Goal: Task Accomplishment & Management: Complete application form

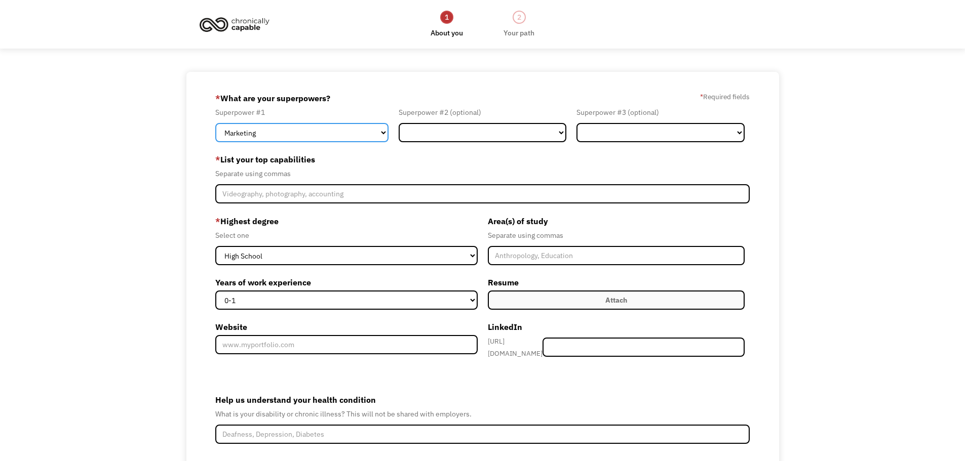
click at [333, 130] on select "Marketing Human Resources Finance Technology Operations Sales Industrial & Manu…" at bounding box center [301, 132] width 173 height 19
select select "Customer Service"
click at [215, 123] on select "Marketing Human Resources Finance Technology Operations Sales Industrial & Manu…" at bounding box center [301, 132] width 173 height 19
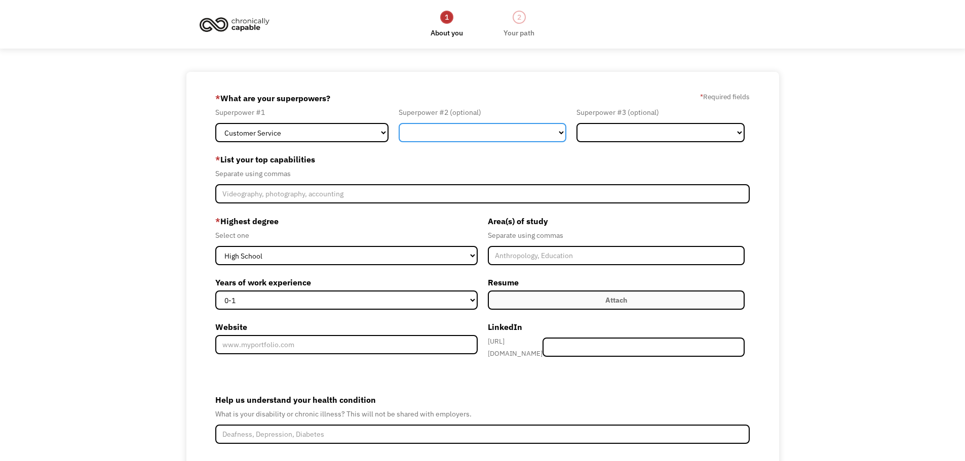
click at [487, 123] on select "Marketing Human Resources Finance Technology Operations Sales Industrial & Manu…" at bounding box center [483, 132] width 168 height 19
select select "Marketing"
click at [399, 123] on select "Marketing Human Resources Finance Technology Operations Sales Industrial & Manu…" at bounding box center [483, 132] width 168 height 19
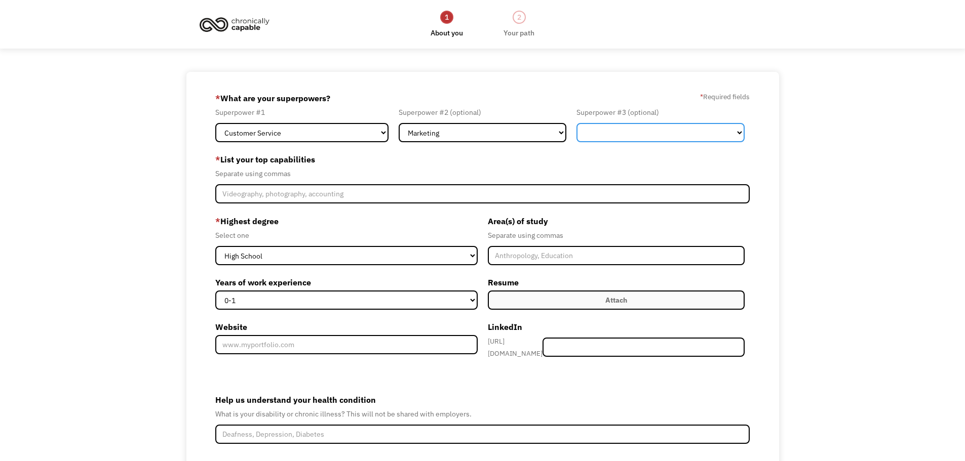
click at [664, 130] on select "Marketing Human Resources Finance Technology Operations Sales Industrial & Manu…" at bounding box center [660, 132] width 168 height 19
select select "Operations"
click at [576, 123] on select "Marketing Human Resources Finance Technology Operations Sales Industrial & Manu…" at bounding box center [660, 132] width 168 height 19
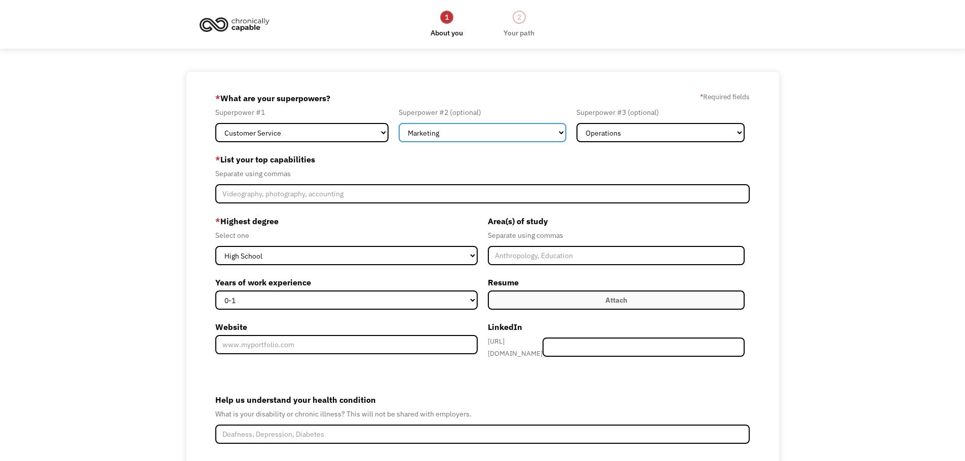
click at [558, 132] on select "Marketing Human Resources Finance Technology Operations Sales Industrial & Manu…" at bounding box center [483, 132] width 168 height 19
select select "Operations"
click at [399, 123] on select "Marketing Human Resources Finance Technology Operations Sales Industrial & Manu…" at bounding box center [483, 132] width 168 height 19
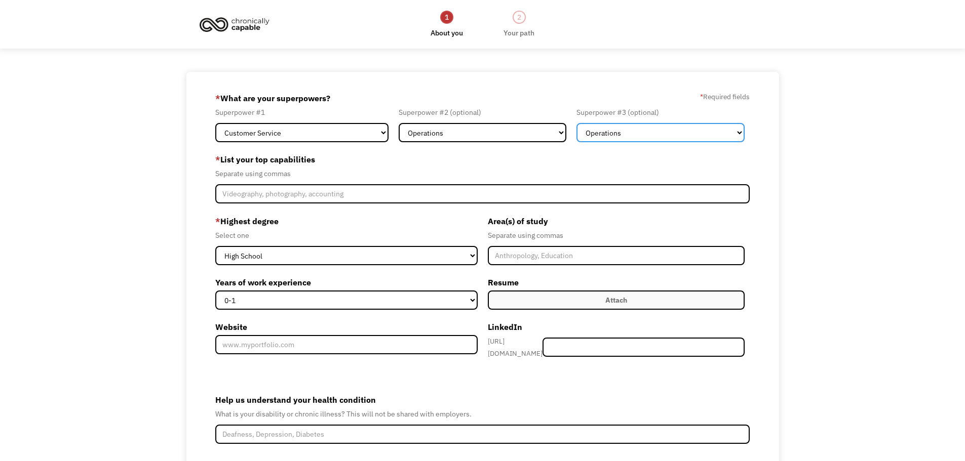
click at [653, 133] on select "Marketing Human Resources Finance Technology Operations Sales Industrial & Manu…" at bounding box center [660, 132] width 168 height 19
select select "Technology"
click at [576, 123] on select "Marketing Human Resources Finance Technology Operations Sales Industrial & Manu…" at bounding box center [660, 132] width 168 height 19
click at [652, 130] on select "Marketing Human Resources Finance Technology Operations Sales Industrial & Manu…" at bounding box center [660, 132] width 168 height 19
click at [834, 192] on div "68bef5b6896a6eb029f58722 [EMAIL_ADDRESS][DOMAIN_NAME] [PERSON_NAME] Other * Wha…" at bounding box center [482, 307] width 965 height 470
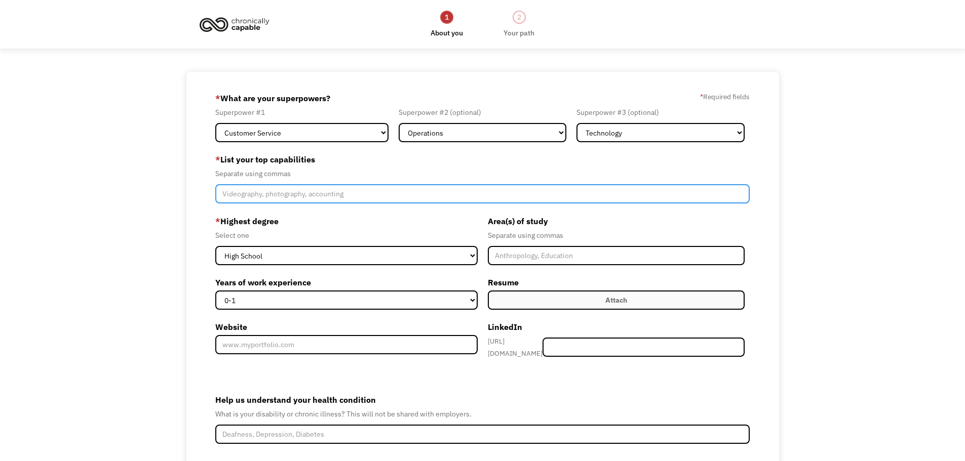
click at [304, 197] on input "Member-Create-Step1" at bounding box center [482, 193] width 535 height 19
type input "R"
click at [427, 197] on input "Relationship building, account management, client onboarding and retention" at bounding box center [482, 193] width 535 height 19
click at [520, 194] on input "Relationship building, account management, client onboarding & retention" at bounding box center [482, 193] width 535 height 19
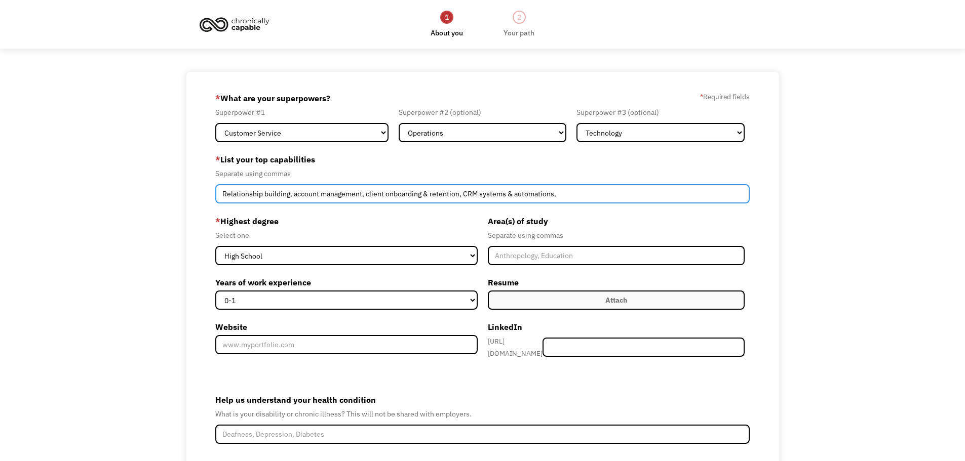
click at [312, 194] on input "Relationship building, account management, client onboarding & retention, CRM s…" at bounding box center [482, 193] width 535 height 19
click at [295, 193] on input "Relationship building, account management, client onboarding & retention, CRM s…" at bounding box center [482, 193] width 535 height 19
click at [266, 193] on input "Relationship building, Account management, client onboarding & retention, CRM s…" at bounding box center [482, 193] width 535 height 19
click at [324, 194] on input "Relationship Building, Account management, client onboarding & retention, CRM s…" at bounding box center [482, 193] width 535 height 19
click at [268, 194] on input "Relationship Building, Account management, client onboarding & retention, CRM s…" at bounding box center [482, 193] width 535 height 19
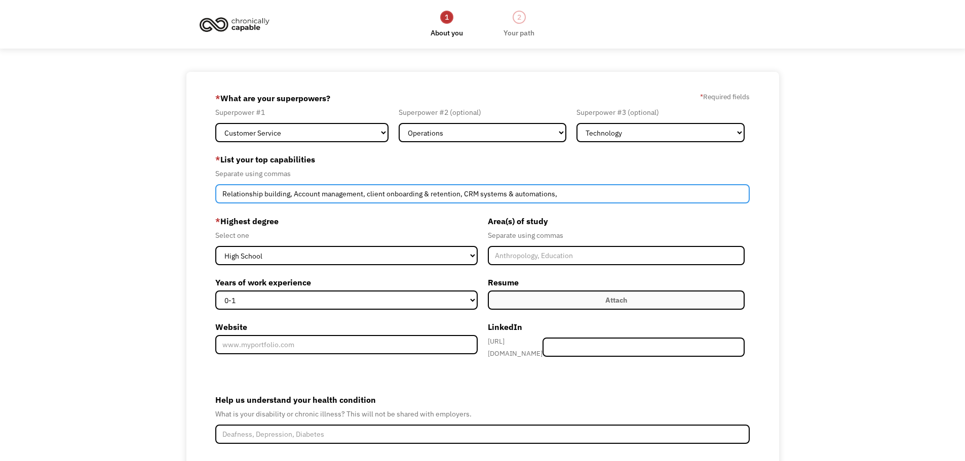
click at [266, 193] on input "Relationship building, Account management, client onboarding & retention, CRM s…" at bounding box center [482, 193] width 535 height 19
click at [324, 194] on input "Relationship Building, Account management, client onboarding & retention, CRM s…" at bounding box center [482, 193] width 535 height 19
click at [331, 195] on input "Relationship Building, Account management, client onboarding & retention, CRM s…" at bounding box center [482, 193] width 535 height 19
click at [324, 195] on input "Relationship Building, Account management, client onboarding & retention, CRM s…" at bounding box center [482, 193] width 535 height 19
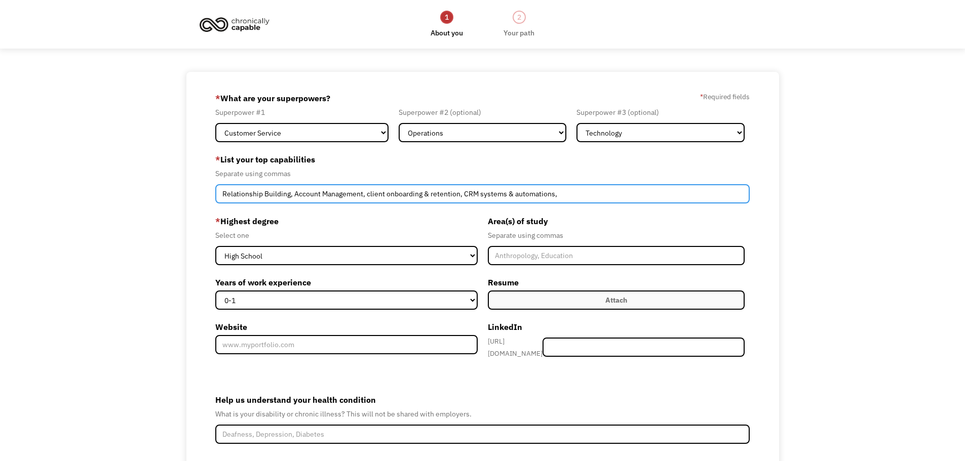
click at [368, 194] on input "Relationship Building, Account Management, client onboarding & retention, CRM s…" at bounding box center [482, 193] width 535 height 19
click at [388, 194] on input "Relationship Building, Account Management, Client onboarding & retention, CRM s…" at bounding box center [482, 193] width 535 height 19
click at [432, 192] on input "Relationship Building, Account Management, Client Onboarding & retention, CRM s…" at bounding box center [482, 193] width 535 height 19
click at [481, 195] on input "Relationship Building, Account Management, Client Onboarding & Retention, CRM s…" at bounding box center [482, 193] width 535 height 19
click at [484, 195] on input "Relationship Building, Account Management, Client Onboarding & Retention, CRM s…" at bounding box center [482, 193] width 535 height 19
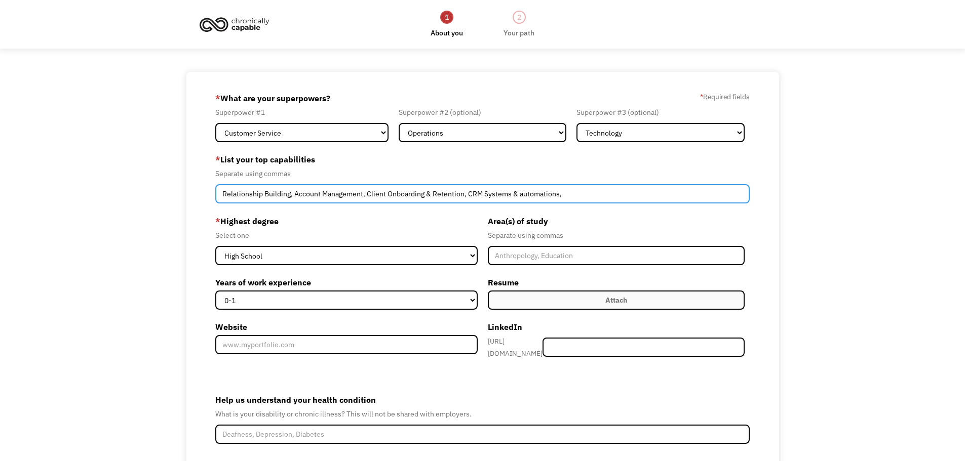
click at [521, 191] on input "Relationship Building, Account Management, Client Onboarding & Retention, CRM S…" at bounding box center [482, 193] width 535 height 19
click at [638, 203] on input "Relationship Building, Account Management, Client Onboarding & Retention, CRM S…" at bounding box center [482, 193] width 535 height 19
click at [634, 197] on input "Relationship Building, Account Management, Client Onboarding & Retention, CRM S…" at bounding box center [482, 193] width 535 height 19
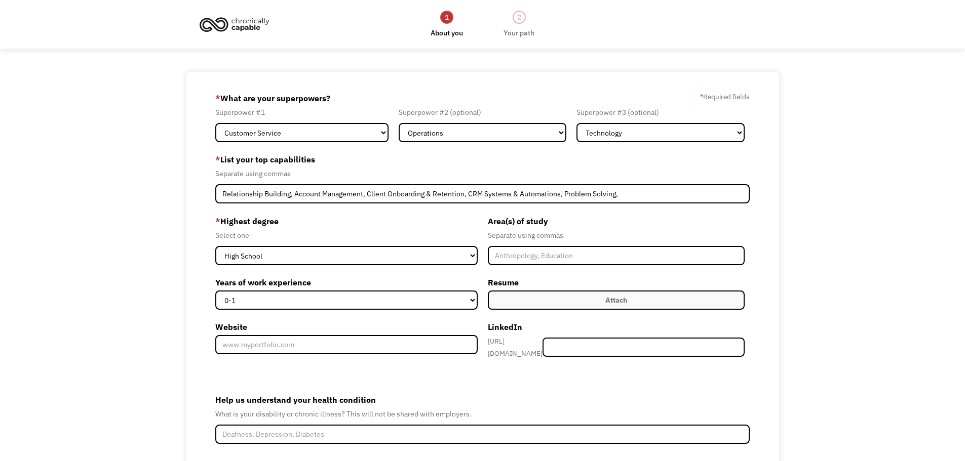
click at [644, 266] on div "Area(s) of study Separate using commas Resume Attach Uploading... fileuploaded.…" at bounding box center [616, 291] width 267 height 156
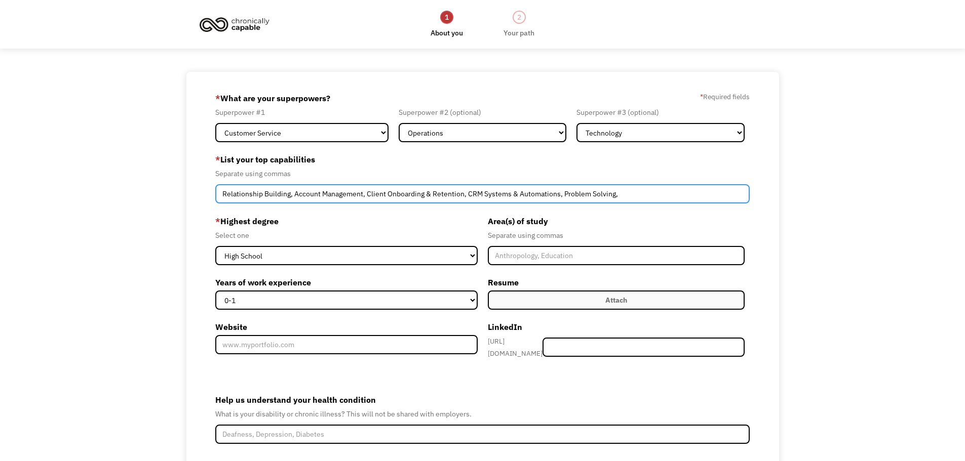
drag, startPoint x: 509, startPoint y: 195, endPoint x: 489, endPoint y: 195, distance: 20.8
click at [489, 195] on input "Relationship Building, Account Management, Client Onboarding & Retention, CRM S…" at bounding box center [482, 193] width 535 height 19
click at [657, 199] on input "Relationship Building, Account Management, Client Onboarding & Retention, CRM S…" at bounding box center [482, 193] width 535 height 19
click at [558, 193] on input "Relationship Building, Account Management, Client Onboarding & Retention, CRM S…" at bounding box center [482, 193] width 535 height 19
type input "Relationship Building, Account Management, Client Onboarding & Retention, CRM S…"
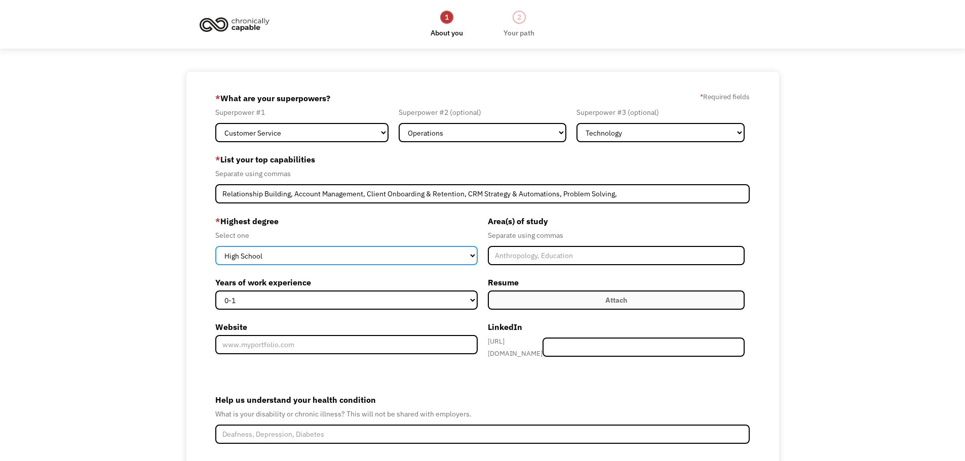
click at [301, 262] on select "High School Associates Bachelors Master's PhD" at bounding box center [346, 255] width 262 height 19
select select "bachelors"
click at [215, 246] on select "High School Associates Bachelors Master's PhD" at bounding box center [346, 255] width 262 height 19
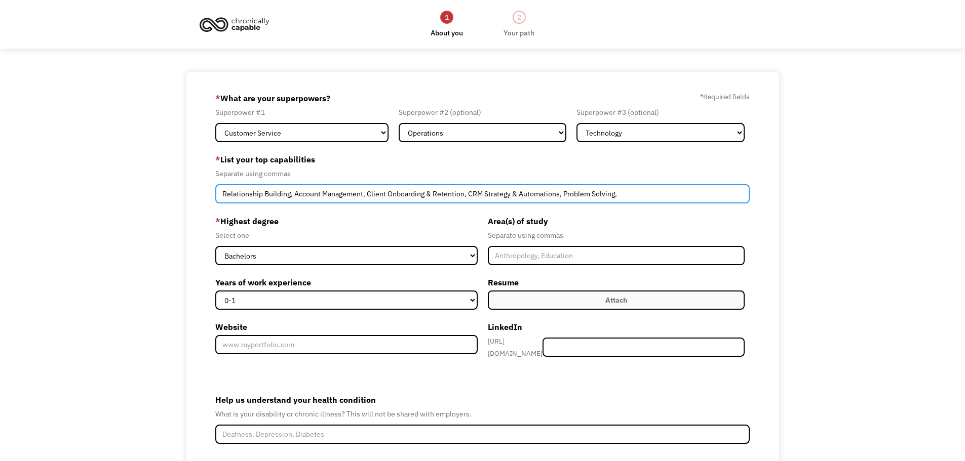
click at [557, 194] on input "Relationship Building, Account Management, Client Onboarding & Retention, CRM S…" at bounding box center [482, 193] width 535 height 19
click at [646, 186] on input "Relationship Building, Account Management, Client Onboarding & Retention, CRM S…" at bounding box center [482, 193] width 535 height 19
click at [626, 191] on input "Relationship Building, Account Management, Client Onboarding & Retention, CRM S…" at bounding box center [482, 193] width 535 height 19
paste input "Project Coordination"
drag, startPoint x: 222, startPoint y: 193, endPoint x: 352, endPoint y: 226, distance: 134.1
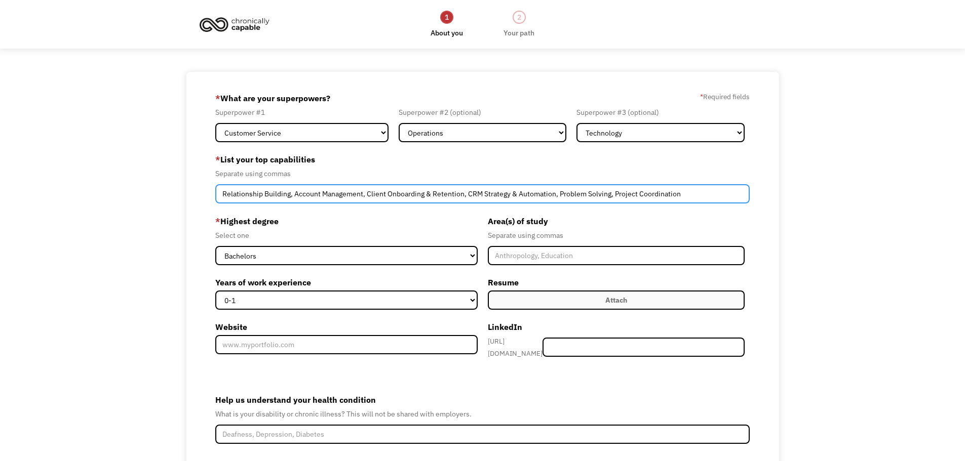
click at [222, 193] on input "Relationship Building, Account Management, Client Onboarding & Retention, CRM S…" at bounding box center [482, 193] width 535 height 19
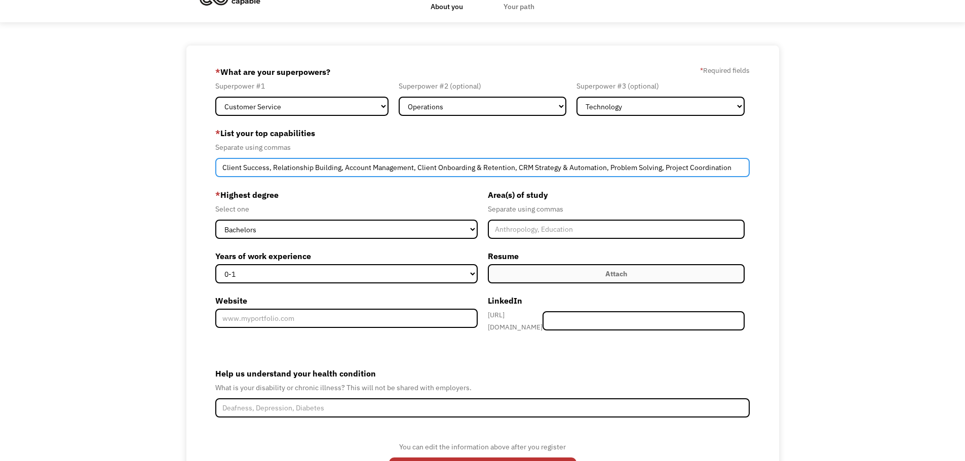
scroll to position [51, 0]
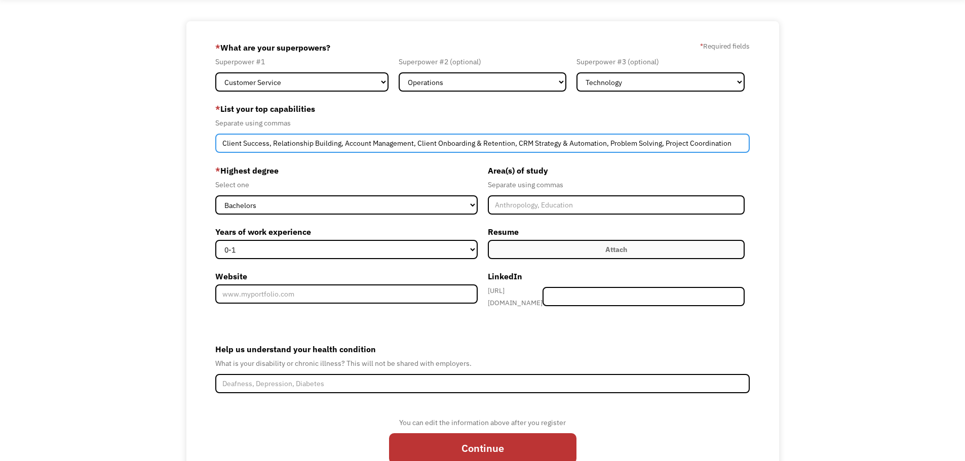
type input "Client Success, Relationship Building, Account Management, Client Onboarding & …"
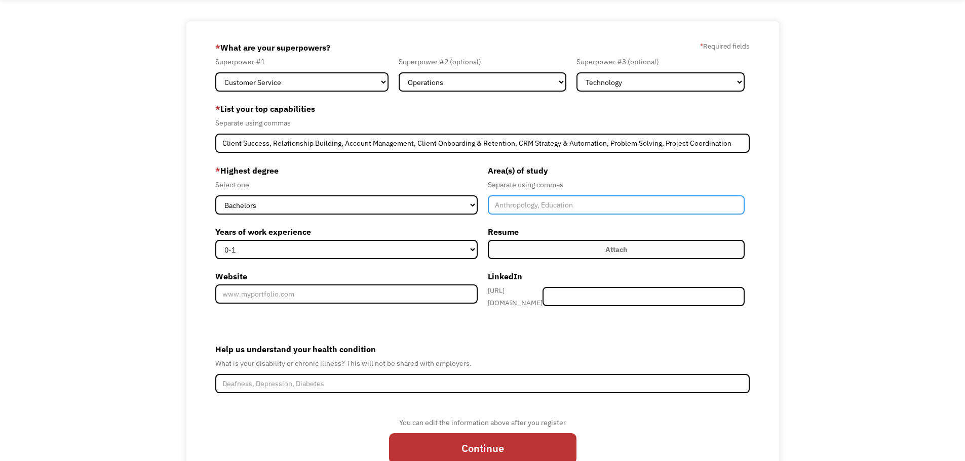
click at [593, 208] on input "Member-Create-Step1" at bounding box center [616, 204] width 257 height 19
type input "Psychology"
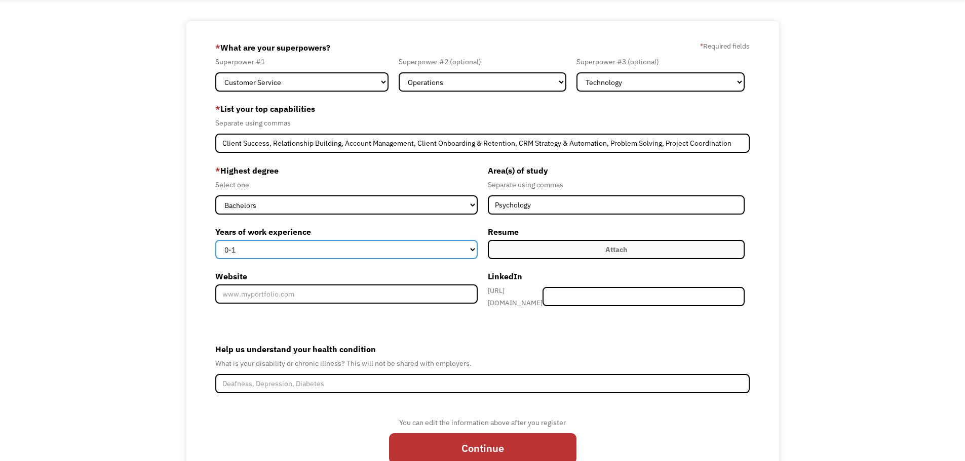
click at [419, 250] on select "0-1 2-4 5-10 11-15 15+" at bounding box center [346, 249] width 262 height 19
select select "11-15"
click at [215, 240] on select "0-1 2-4 5-10 11-15 15+" at bounding box center [346, 249] width 262 height 19
click at [566, 247] on label "Attach" at bounding box center [616, 249] width 257 height 19
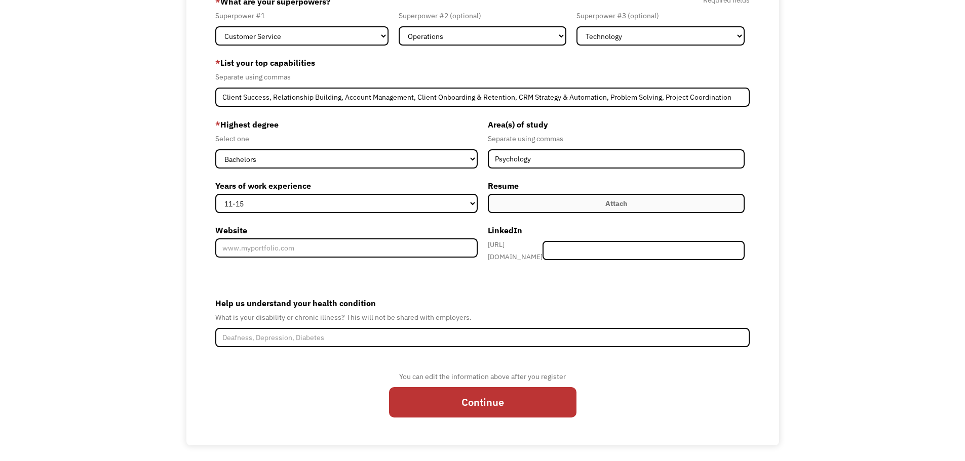
scroll to position [99, 0]
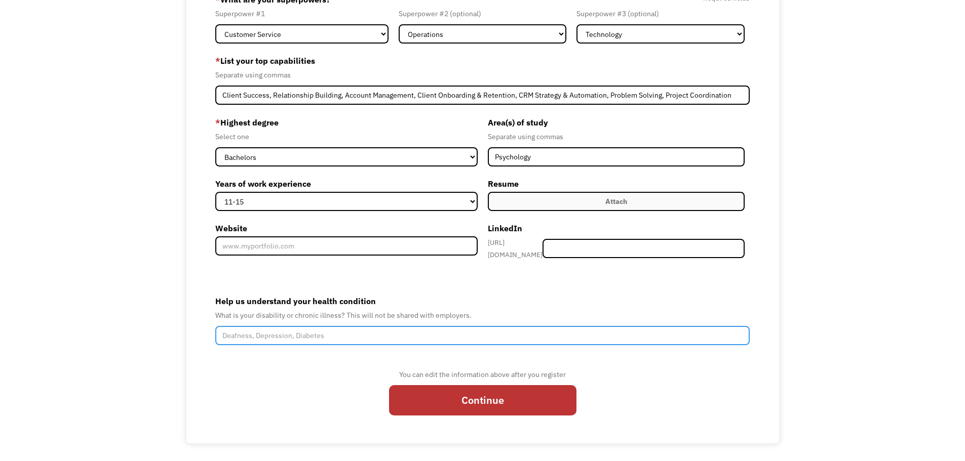
click at [334, 333] on input "Help us understand your health condition" at bounding box center [482, 335] width 535 height 19
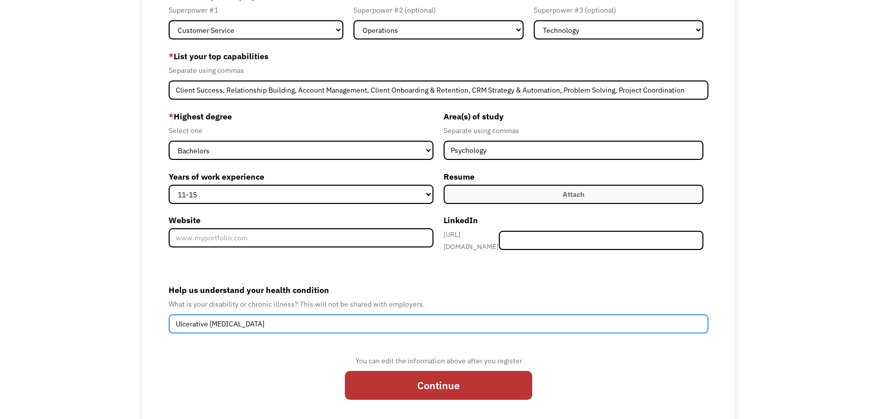
type input "Ulcerative [MEDICAL_DATA]"
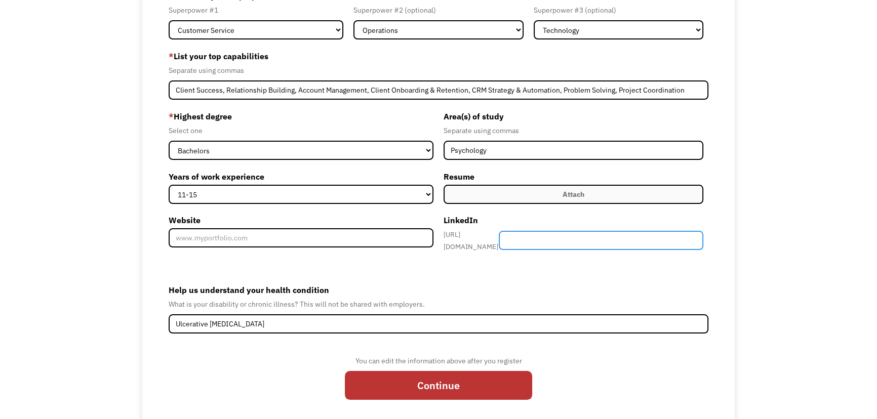
click at [568, 241] on input "Member-Create-Step1" at bounding box center [601, 240] width 205 height 19
paste input "[DOMAIN_NAME][URL][PERSON_NAME]"
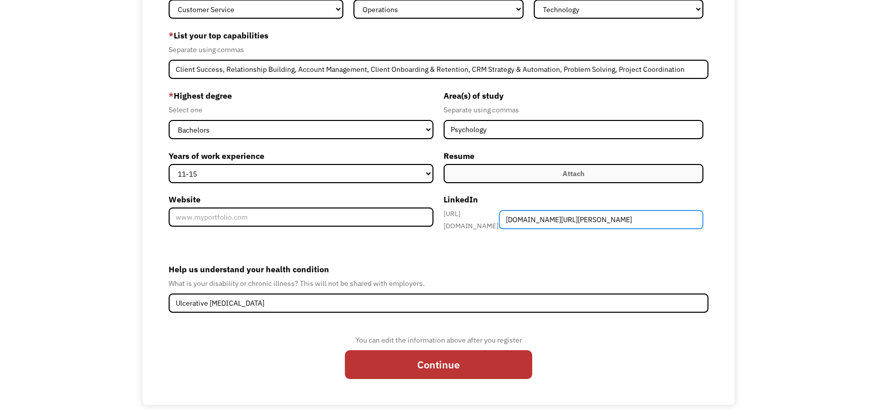
scroll to position [121, 0]
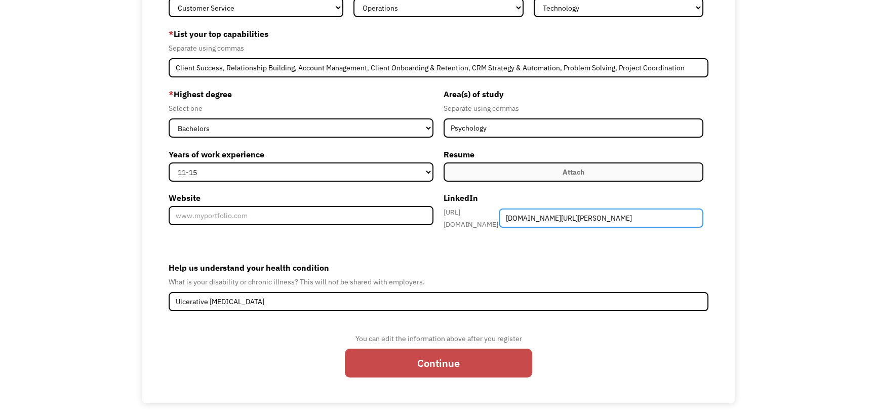
type input "[DOMAIN_NAME][URL][PERSON_NAME]"
click at [430, 362] on input "Continue" at bounding box center [438, 363] width 187 height 29
type input "Please wait..."
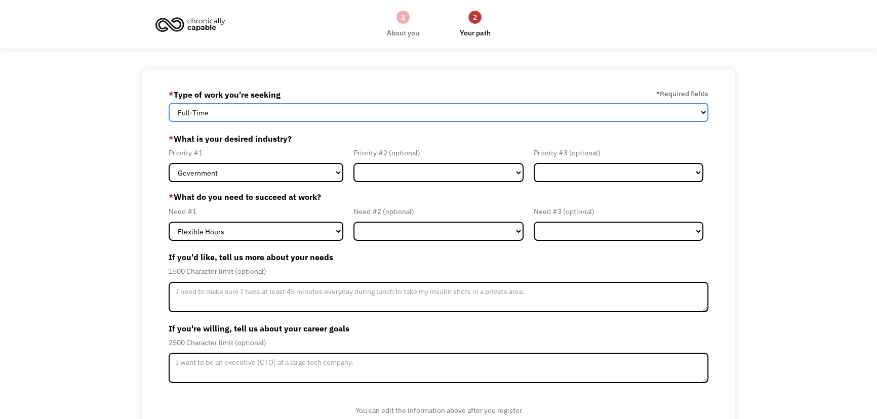
click at [263, 113] on select "Full-Time Part-Time Both Full-Time and Part-Time" at bounding box center [439, 112] width 540 height 19
click at [292, 113] on select "Full-Time Part-Time Both Full-Time and Part-Time" at bounding box center [439, 112] width 540 height 19
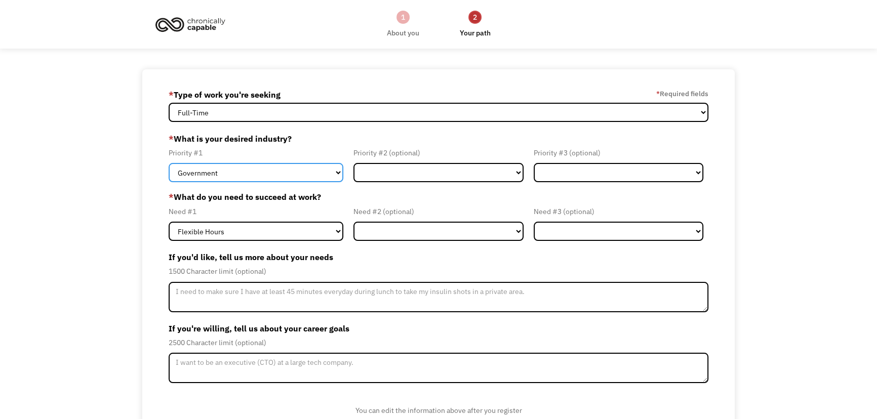
click at [289, 169] on select "Government Finance & Insurance Health & Social Care Tech & Engineering Creative…" at bounding box center [256, 172] width 175 height 19
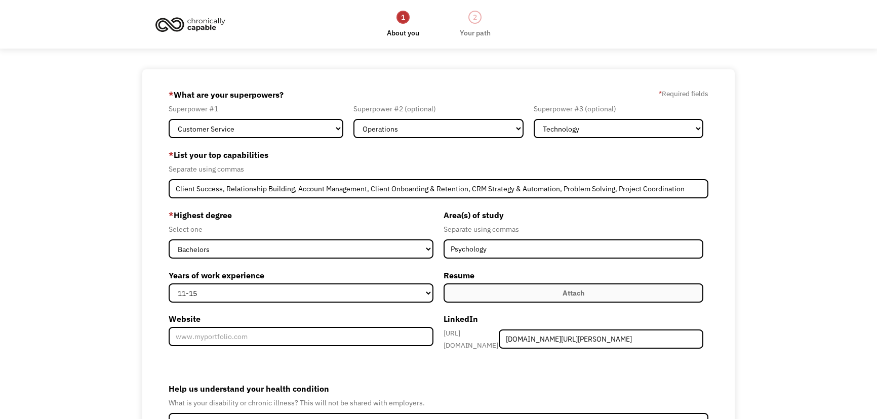
select select "Customer Service"
select select "Operations"
select select "Technology"
select select "bachelors"
select select "11-15"
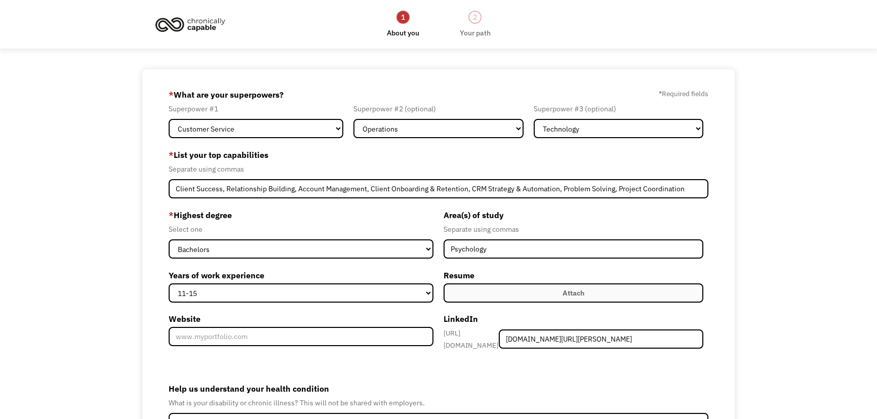
scroll to position [121, 0]
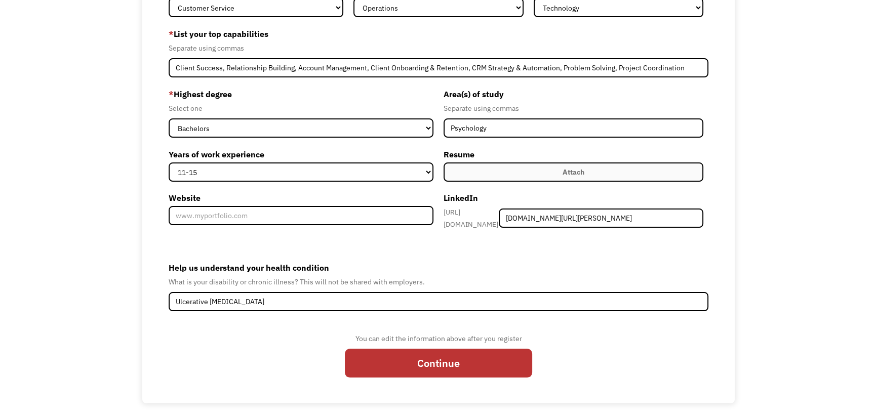
type input "Client Success, Relationship Building, Account Management, Client Onboarding & …"
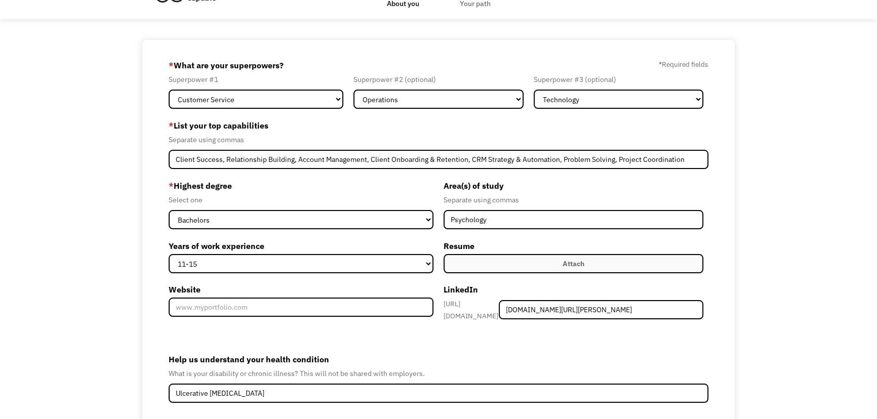
scroll to position [29, 0]
